Goal: Browse casually

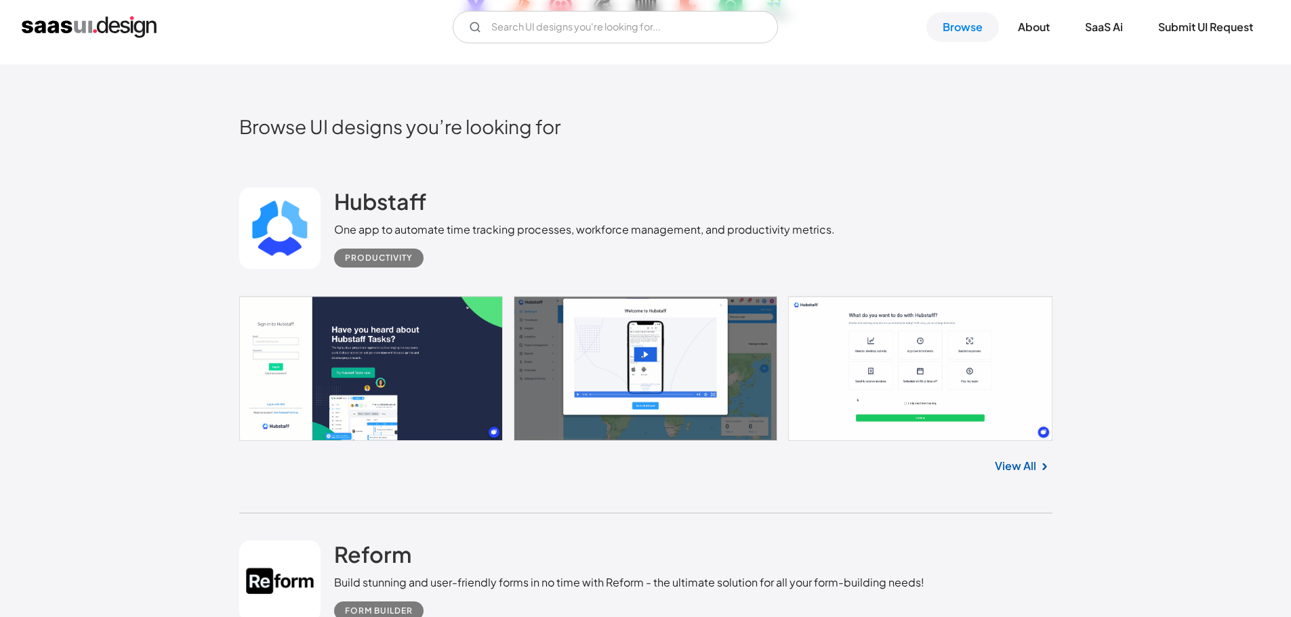
scroll to position [339, 0]
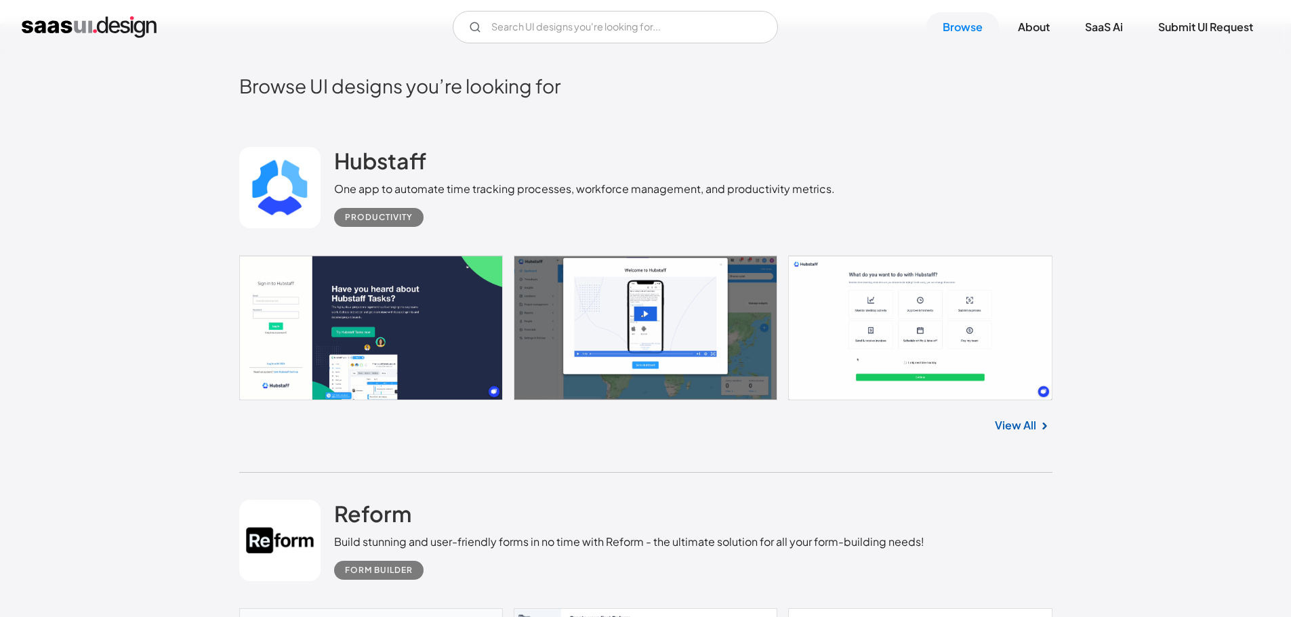
click at [419, 312] on link at bounding box center [645, 327] width 813 height 145
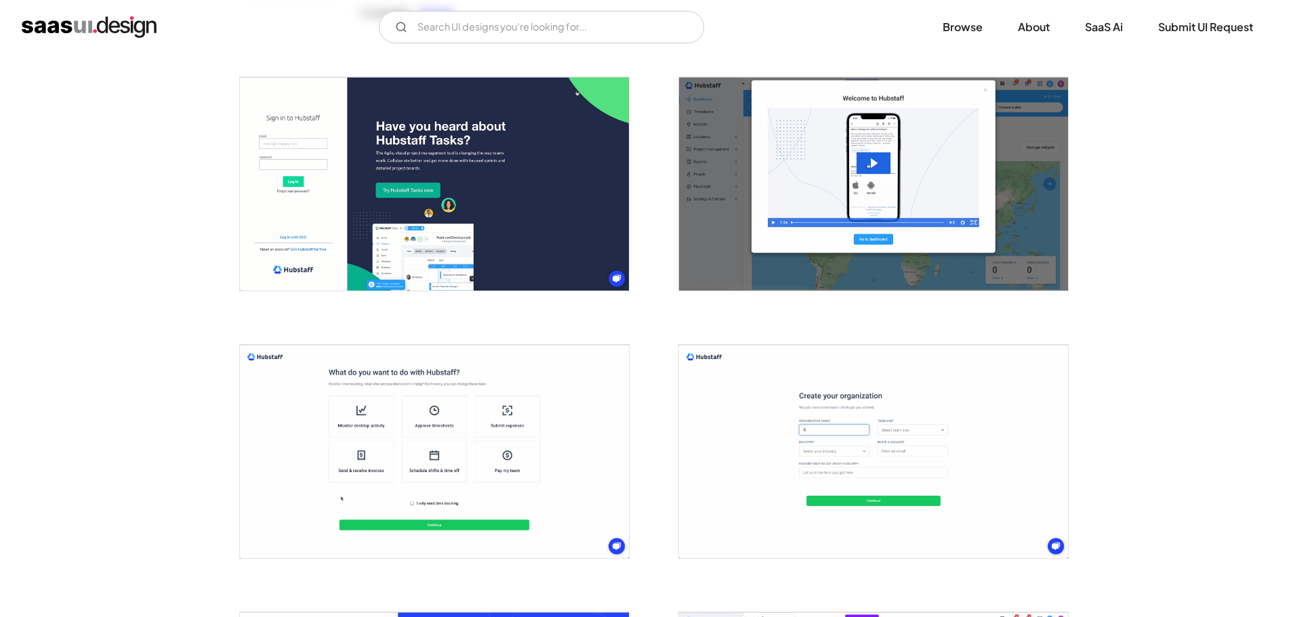
scroll to position [271, 0]
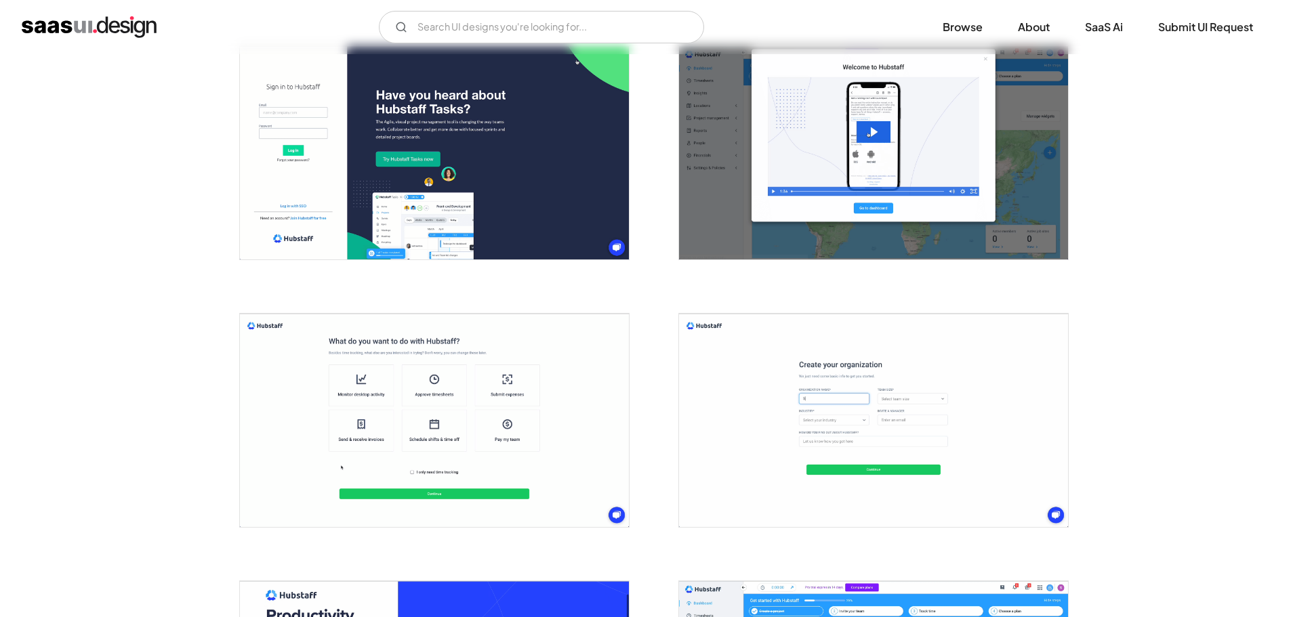
click at [527, 193] on img "open lightbox" at bounding box center [434, 152] width 389 height 213
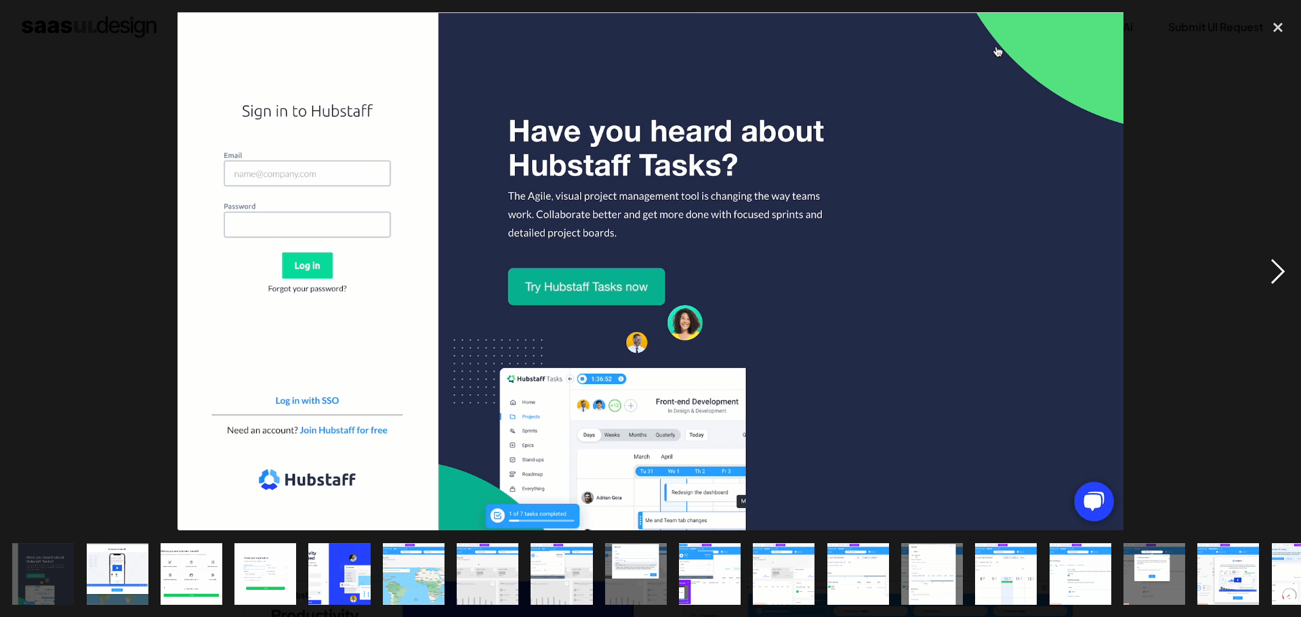
click at [1290, 273] on div "next image" at bounding box center [1278, 271] width 46 height 518
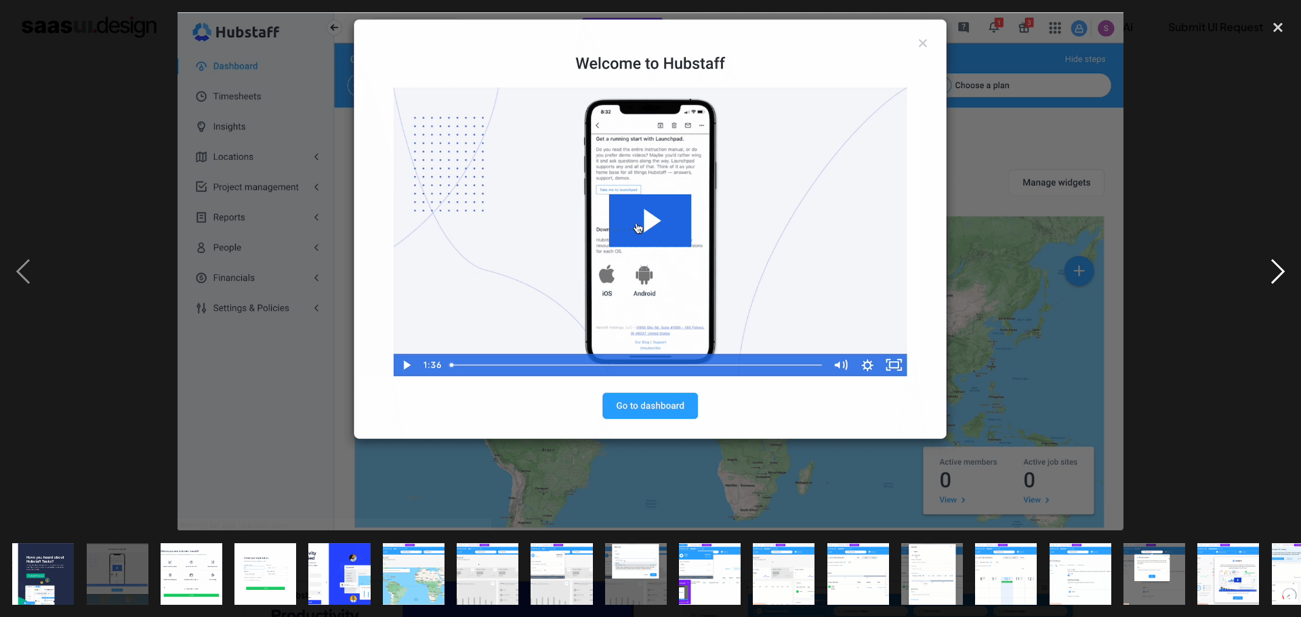
click at [1290, 273] on div "next image" at bounding box center [1278, 271] width 46 height 518
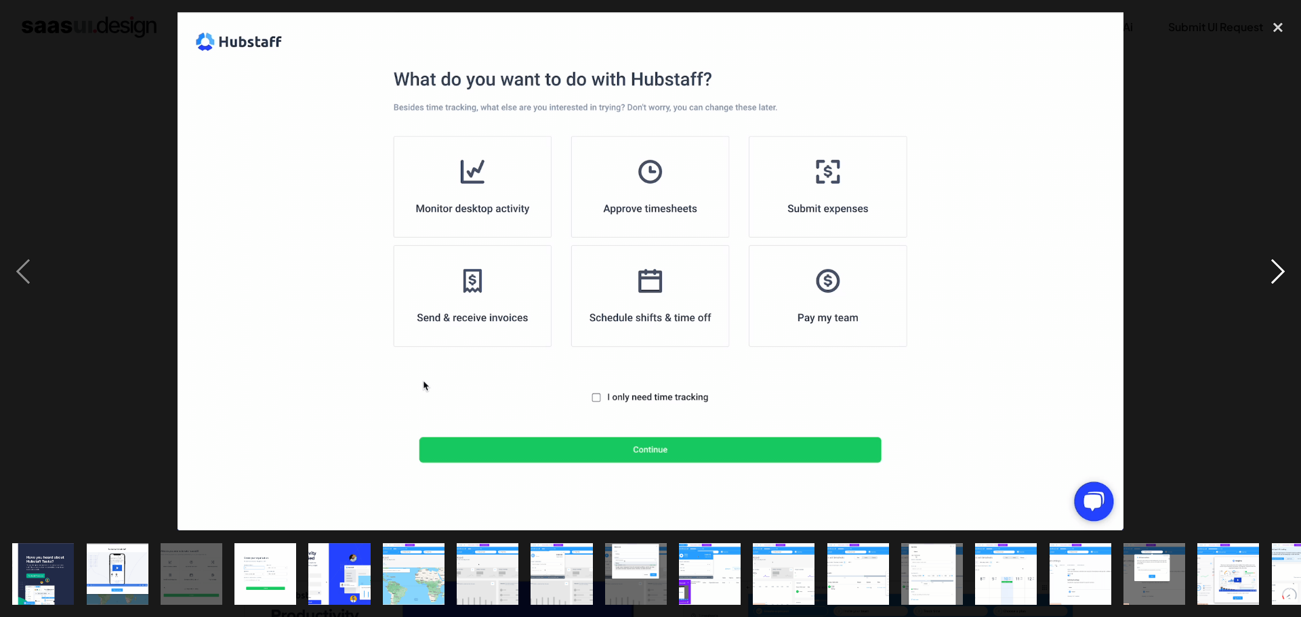
click at [1290, 273] on div "next image" at bounding box center [1278, 271] width 46 height 518
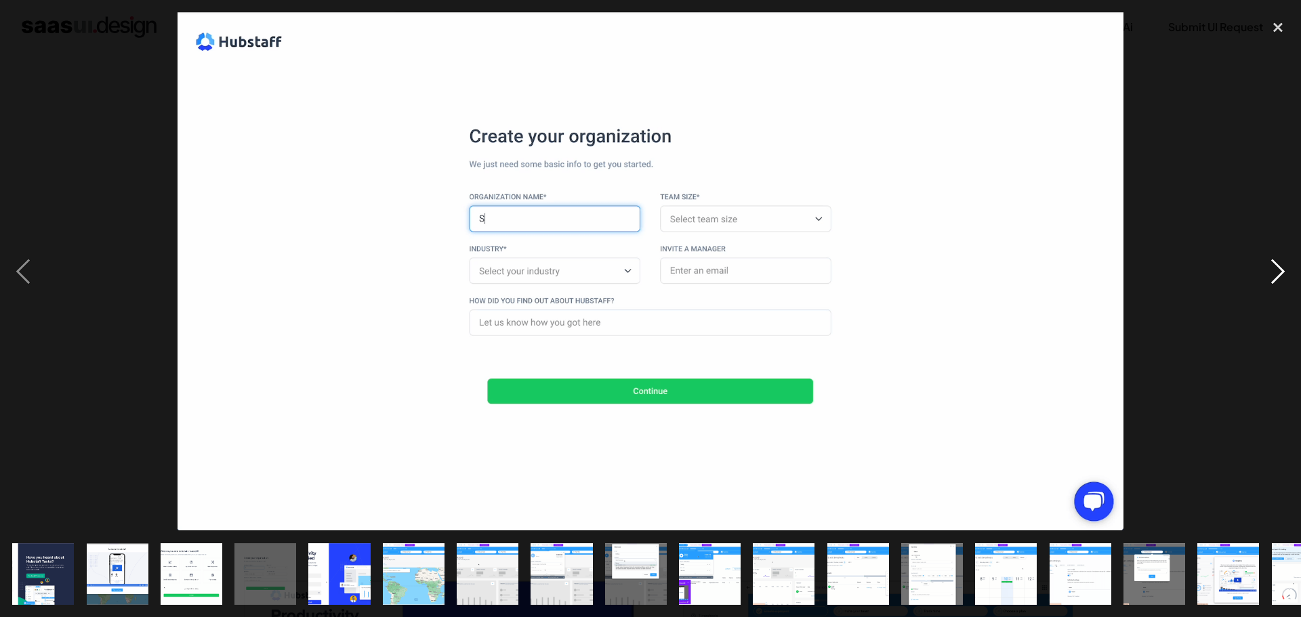
click at [1290, 273] on div "next image" at bounding box center [1278, 271] width 46 height 518
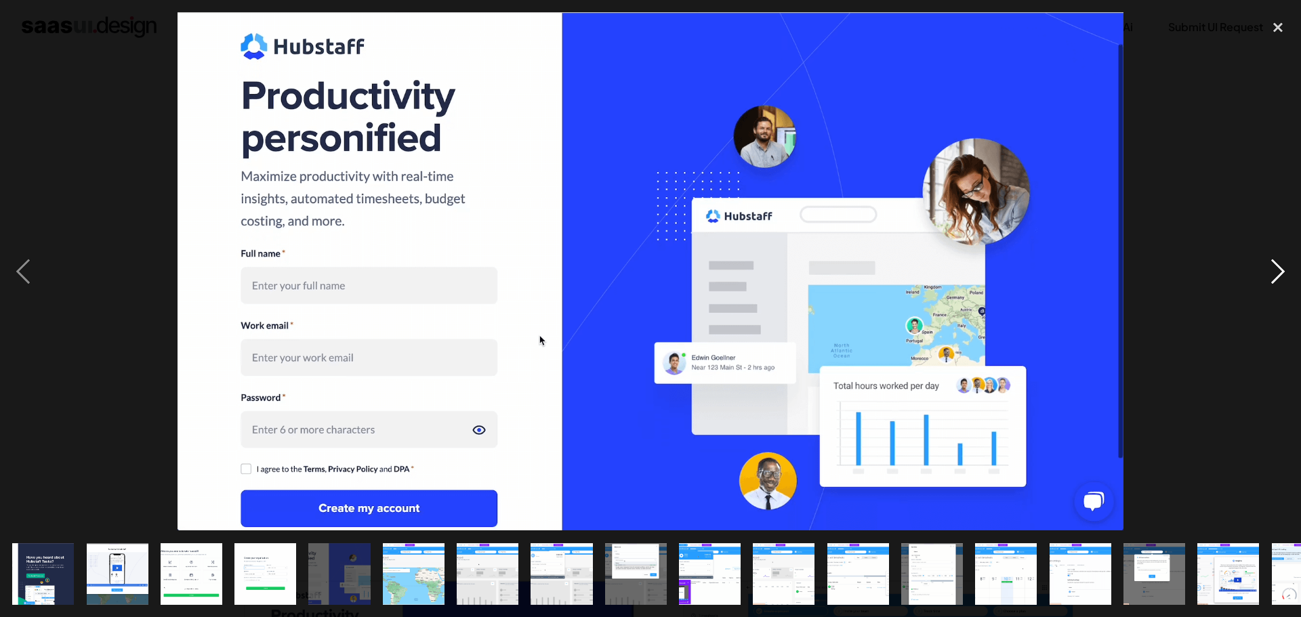
click at [1290, 273] on div "next image" at bounding box center [1278, 271] width 46 height 518
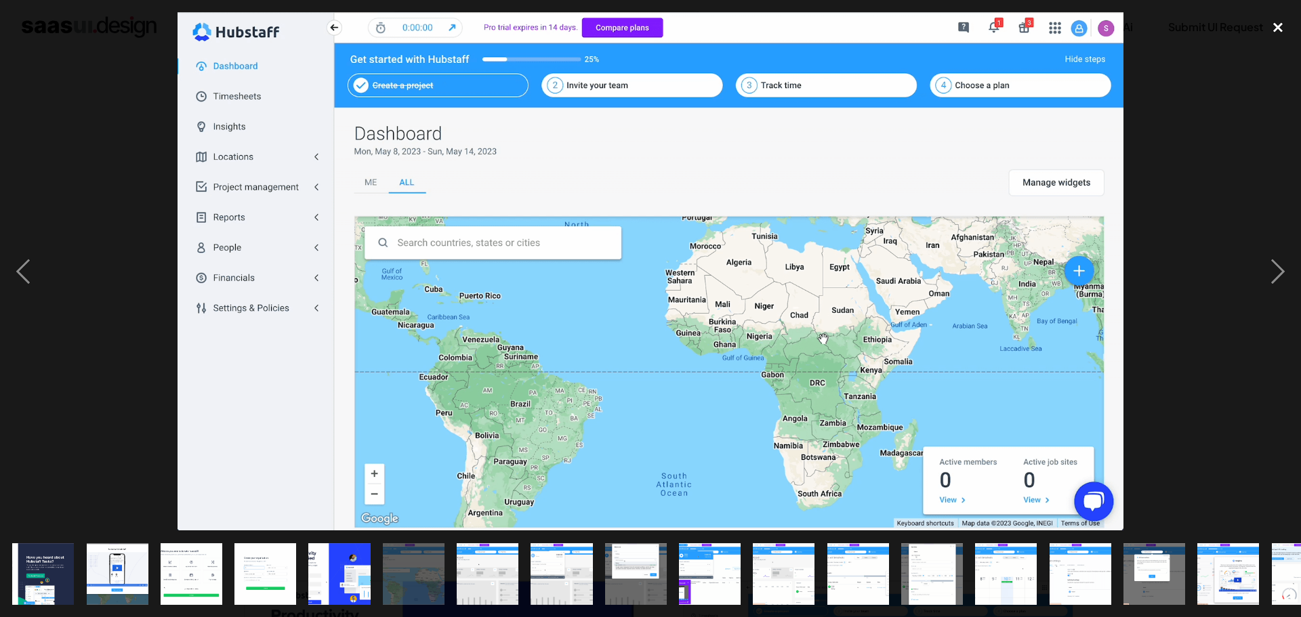
click at [1283, 20] on div "close lightbox" at bounding box center [1278, 27] width 46 height 30
